Goal: Task Accomplishment & Management: Manage account settings

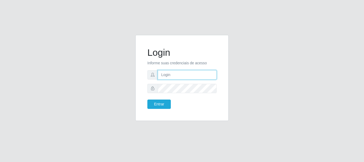
click at [169, 75] on input "text" at bounding box center [187, 74] width 59 height 9
paste input "[PERSON_NAME][EMAIL_ADDRESS][DOMAIN_NAME]"
type input "[PERSON_NAME][EMAIL_ADDRESS][DOMAIN_NAME]"
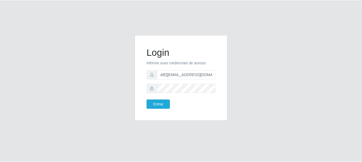
scroll to position [0, 0]
click at [147, 99] on button "Entrar" at bounding box center [158, 103] width 23 height 9
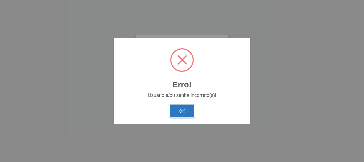
click at [187, 105] on button "OK" at bounding box center [182, 111] width 25 height 13
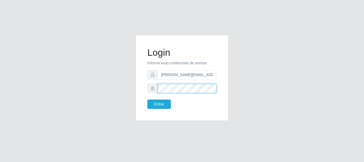
click at [155, 88] on div at bounding box center [181, 88] width 69 height 9
click at [147, 99] on button "Entrar" at bounding box center [158, 103] width 23 height 9
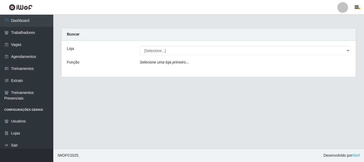
click at [219, 96] on main "Carregando... Buscar Loja [Selecione...] Carone - [GEOGRAPHIC_DATA] Função Sele…" at bounding box center [208, 82] width 310 height 134
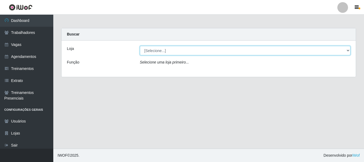
click at [141, 51] on select "[Selecione...] [GEOGRAPHIC_DATA] - [GEOGRAPHIC_DATA]" at bounding box center [245, 50] width 211 height 9
click at [154, 51] on select "[Selecione...] [GEOGRAPHIC_DATA] - [GEOGRAPHIC_DATA]" at bounding box center [245, 50] width 211 height 9
click at [155, 49] on select "[Selecione...] [GEOGRAPHIC_DATA] - [GEOGRAPHIC_DATA]" at bounding box center [245, 50] width 211 height 9
select select "524"
click at [140, 46] on select "[Selecione...] [GEOGRAPHIC_DATA] - [GEOGRAPHIC_DATA]" at bounding box center [245, 50] width 211 height 9
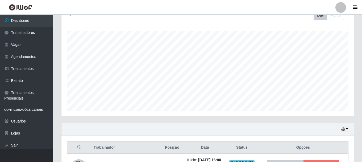
scroll to position [152, 0]
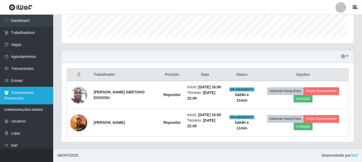
click at [44, 98] on link "Treinamentos Presenciais" at bounding box center [26, 95] width 53 height 18
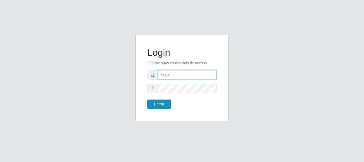
type input "[PERSON_NAME][EMAIL_ADDRESS][PERSON_NAME][DOMAIN_NAME]"
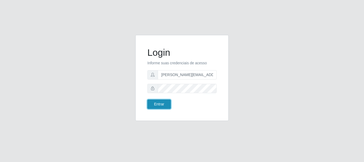
click at [155, 104] on button "Entrar" at bounding box center [158, 103] width 23 height 9
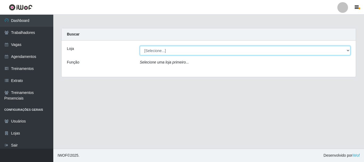
click at [164, 51] on select "[Selecione...] [GEOGRAPHIC_DATA][PERSON_NAME][GEOGRAPHIC_DATA][PERSON_NAME]" at bounding box center [245, 50] width 211 height 9
select select "524"
click at [140, 46] on select "[Selecione...] [GEOGRAPHIC_DATA][PERSON_NAME][GEOGRAPHIC_DATA][PERSON_NAME]" at bounding box center [245, 50] width 211 height 9
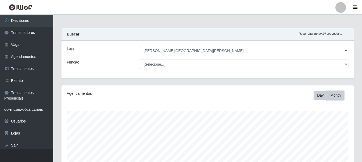
click at [337, 96] on button "Month" at bounding box center [335, 94] width 17 height 9
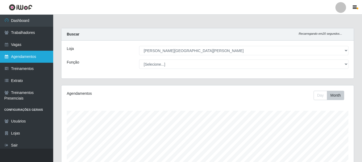
click at [33, 58] on link "Agendamentos" at bounding box center [26, 57] width 53 height 12
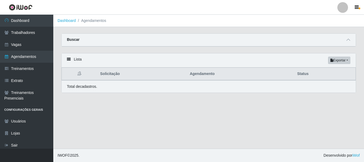
click at [79, 74] on icon at bounding box center [79, 73] width 4 height 4
click at [74, 61] on div "Lista Exportar PDF Excel" at bounding box center [208, 60] width 294 height 14
click at [65, 60] on div "Lista Exportar PDF Excel" at bounding box center [208, 60] width 294 height 14
click at [359, 9] on span "button" at bounding box center [359, 8] width 2 height 2
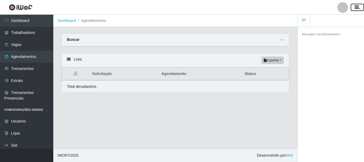
click at [359, 9] on span "button" at bounding box center [359, 8] width 2 height 2
click at [358, 8] on span "button" at bounding box center [359, 8] width 2 height 2
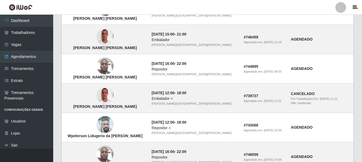
scroll to position [368, 0]
